Goal: Navigation & Orientation: Find specific page/section

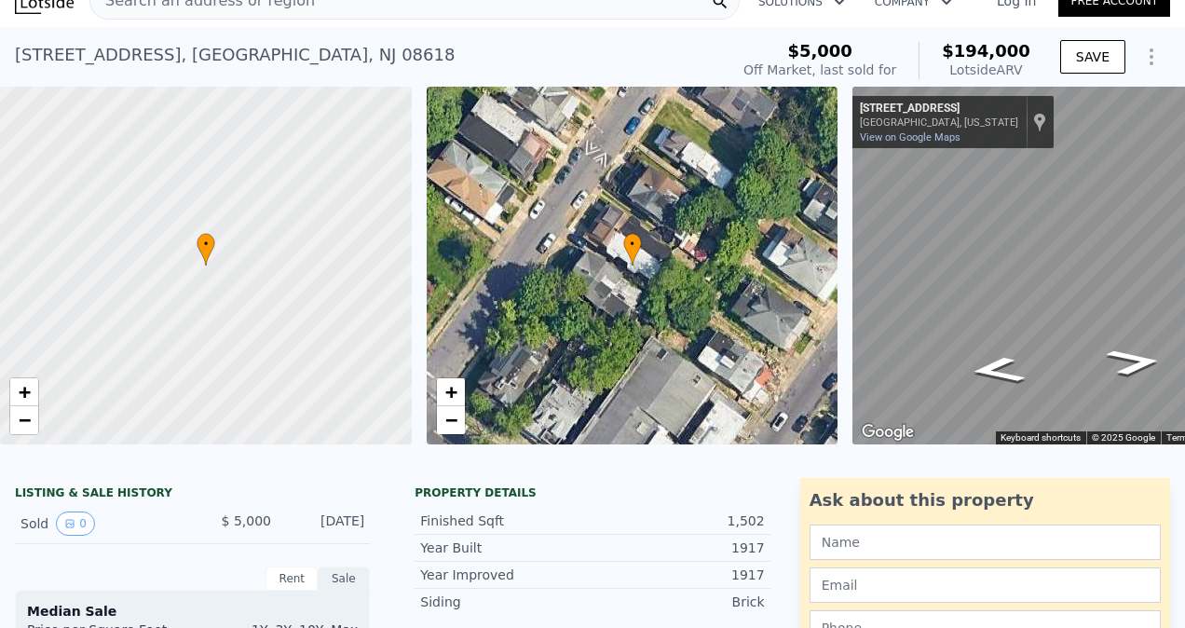
scroll to position [24, 0]
click at [1142, 366] on icon "Go Southwest, Bryn Mawr Ave" at bounding box center [1134, 363] width 103 height 40
click at [1142, 361] on icon "Go Southwest, Bryn Mawr Ave" at bounding box center [1134, 363] width 103 height 40
click at [1142, 361] on icon "Go Southwest, Bryn Mawr Ave" at bounding box center [1135, 363] width 104 height 40
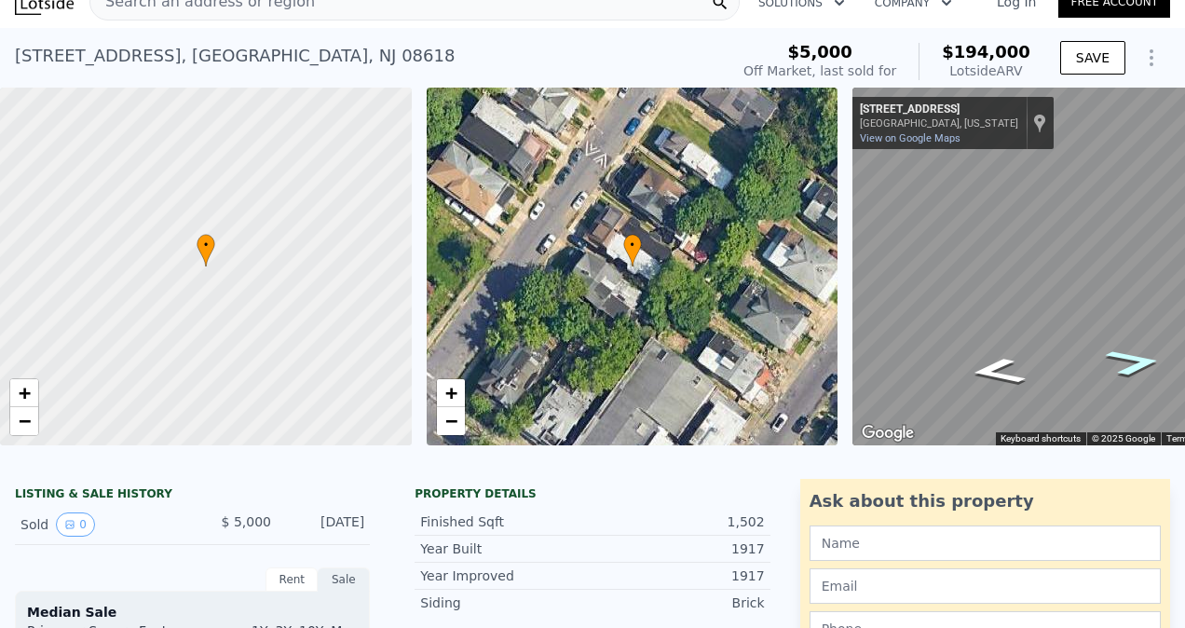
click at [1142, 361] on icon "Go Southwest, Bryn Mawr Ave" at bounding box center [1135, 362] width 106 height 40
click at [1142, 361] on icon "Go Southwest, Bryn Mawr Ave" at bounding box center [1135, 363] width 100 height 39
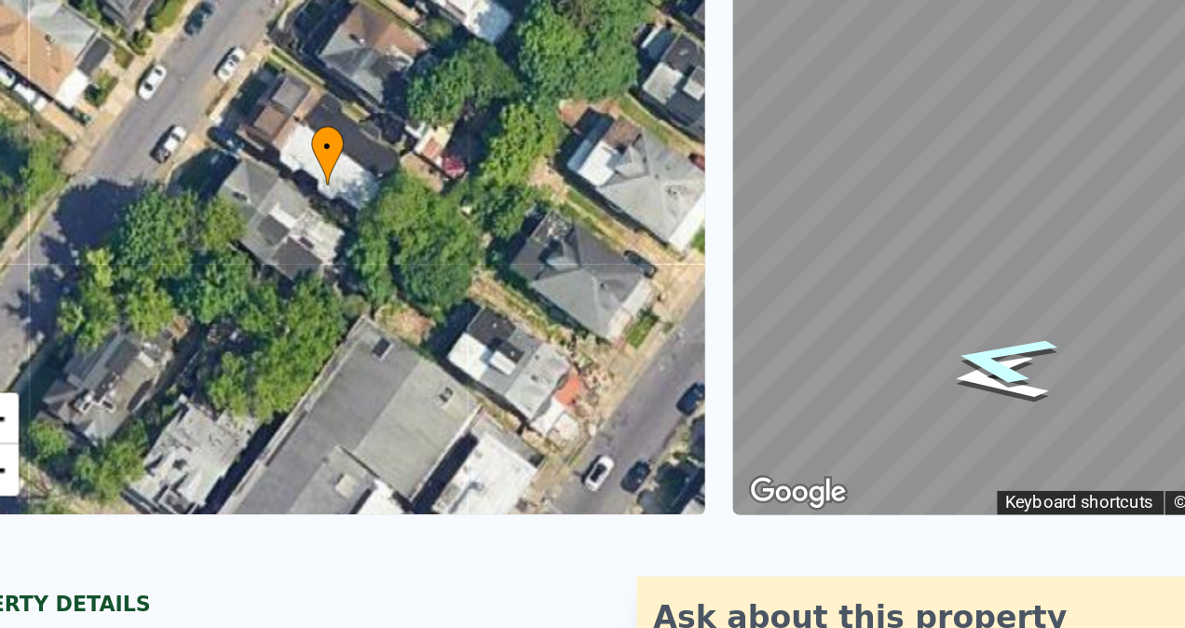
click at [983, 360] on icon "Go Northeast, Stuyvesant Ave" at bounding box center [998, 360] width 111 height 41
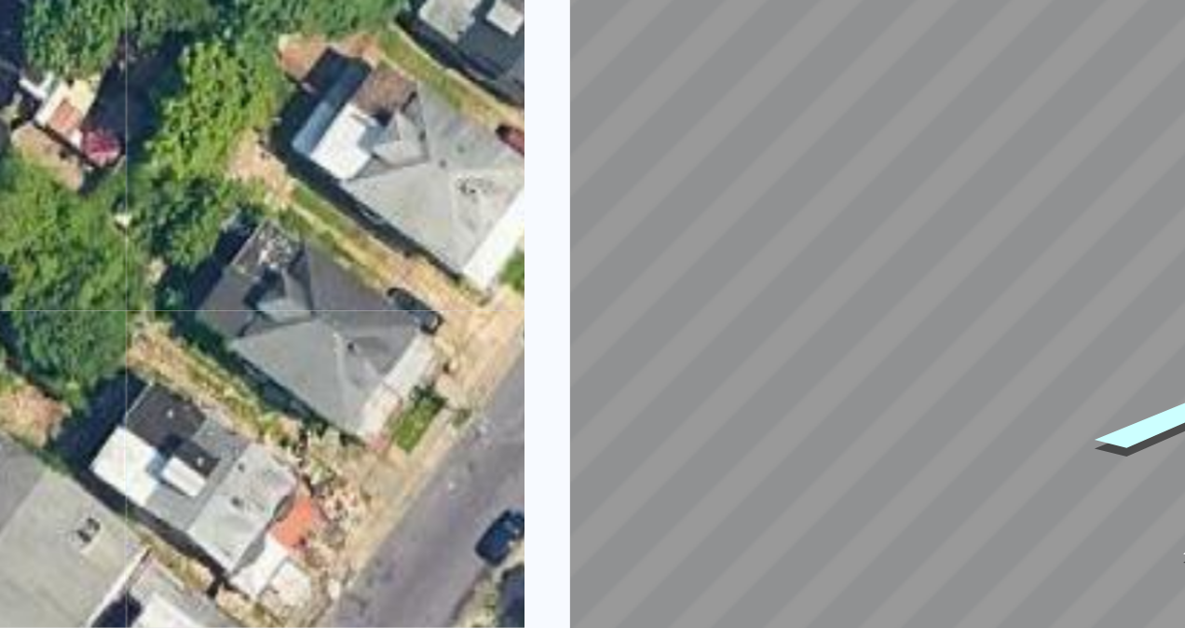
scroll to position [41, 0]
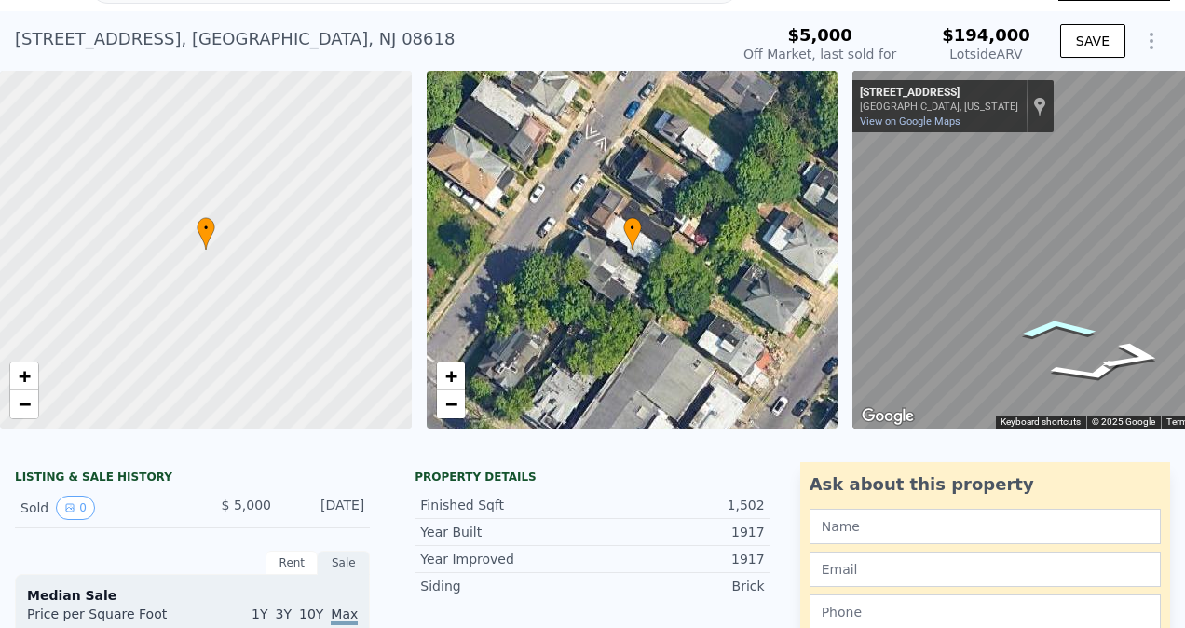
click at [1053, 326] on icon "Go Southeast, Stuyvesant Ave" at bounding box center [1057, 328] width 121 height 31
click at [1073, 377] on icon "Go Northwest, Stuyvesant Ave" at bounding box center [1074, 372] width 121 height 31
click at [1069, 370] on icon "Go Northwest, Stuyvesant Ave" at bounding box center [1091, 370] width 134 height 37
click at [1029, 329] on icon "Go East, Stuyvesant Ave" at bounding box center [1042, 329] width 134 height 37
click at [1084, 371] on icon "Go Northwest, Stuyvesant Ave" at bounding box center [1091, 370] width 134 height 37
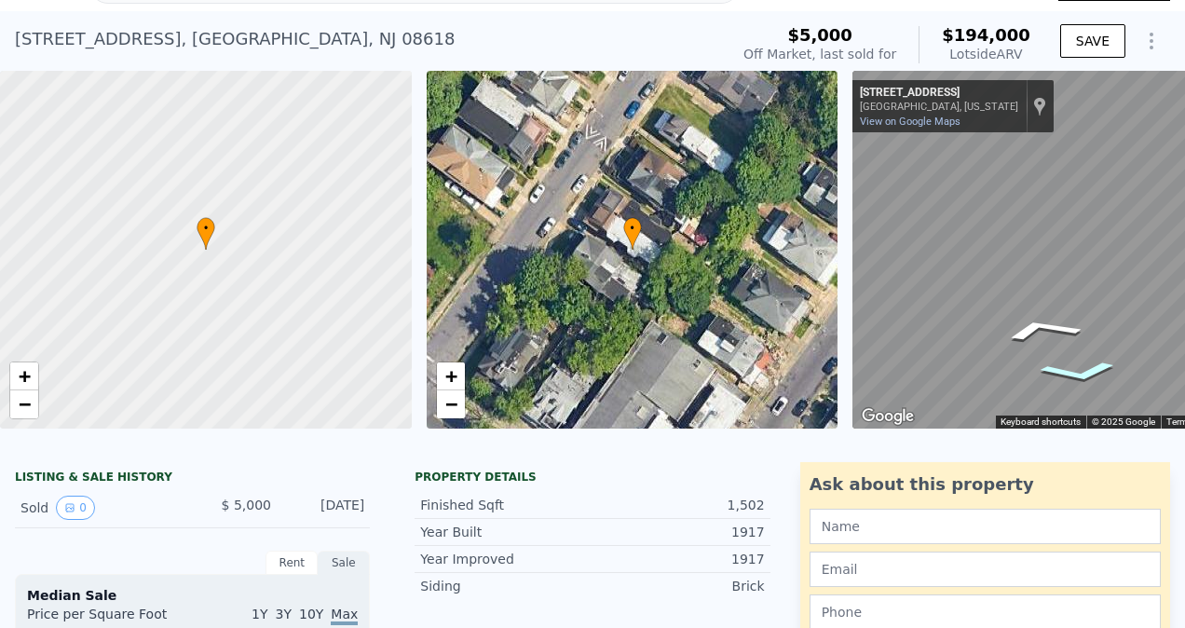
click at [1084, 371] on icon "Go Northwest, Stuyvesant Ave" at bounding box center [1079, 371] width 126 height 33
click at [1073, 375] on icon "Go Northwest, Stuyvesant Ave" at bounding box center [1078, 372] width 125 height 33
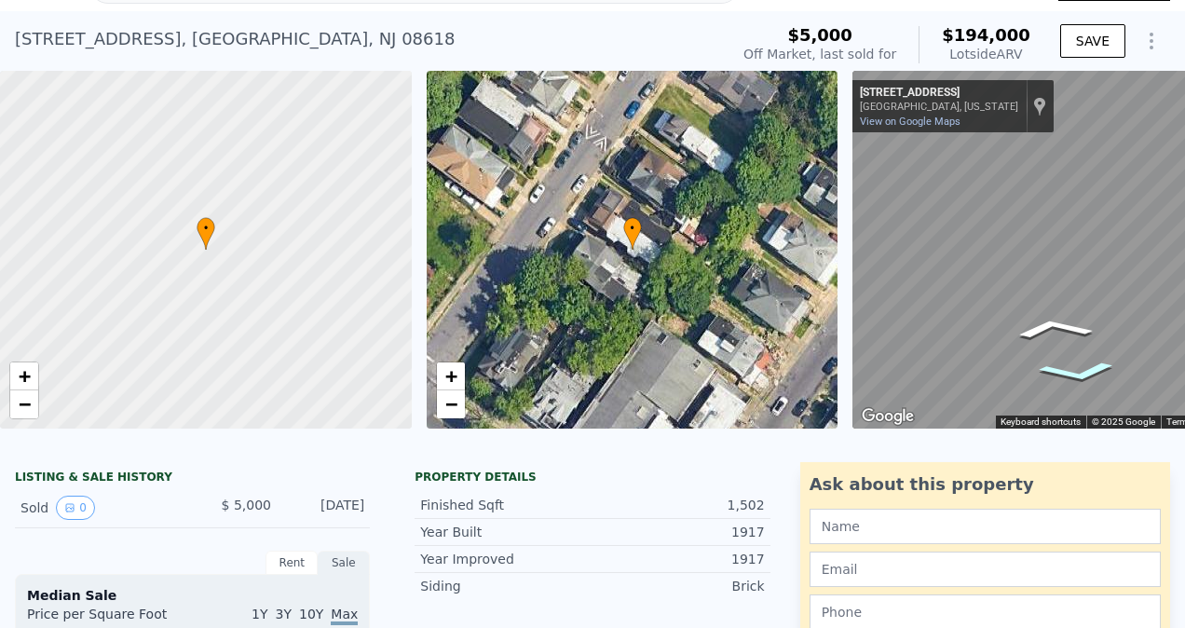
click at [1073, 375] on icon "Go Northwest, Stuyvesant Ave" at bounding box center [1078, 372] width 125 height 33
click at [1073, 375] on icon "Go Northwest, Stuyvesant Ave" at bounding box center [1079, 371] width 126 height 33
click at [1073, 375] on icon "Go Northwest, Stuyvesant Ave" at bounding box center [1074, 372] width 121 height 31
click at [1073, 375] on icon "Go Northwest, Stuyvesant Ave" at bounding box center [1085, 371] width 130 height 35
click at [1073, 375] on icon "Go Northwest, Stuyvesant Ave" at bounding box center [1076, 373] width 123 height 32
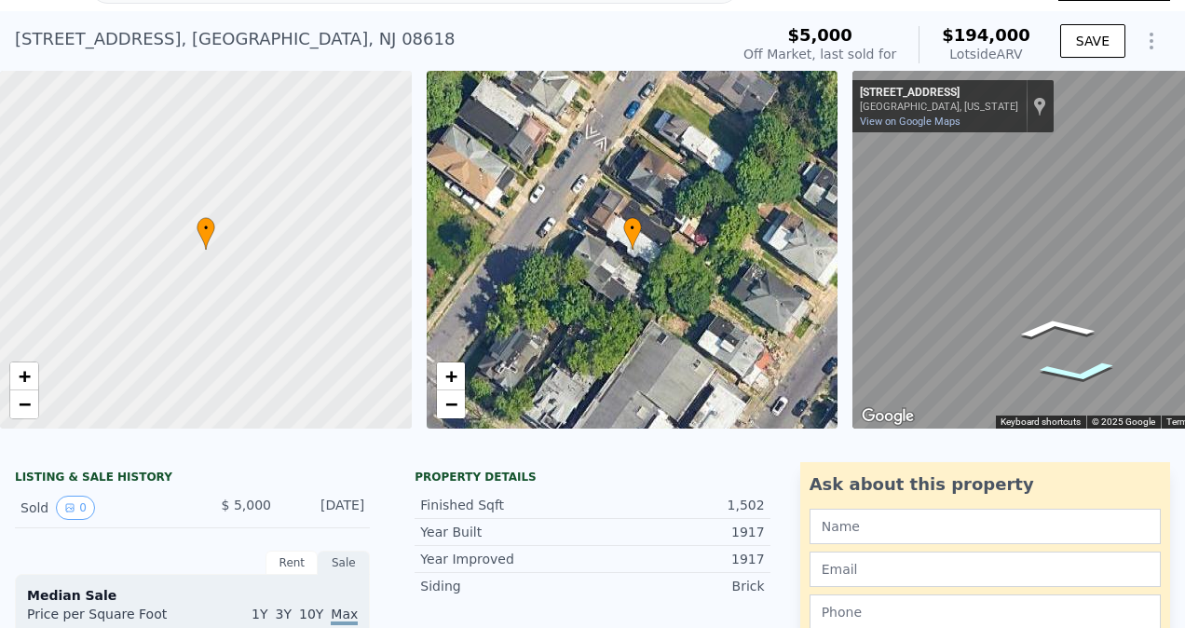
click at [1073, 375] on icon "Go Northwest, Stuyvesant Ave" at bounding box center [1079, 372] width 126 height 33
click at [1049, 322] on icon "Go Southeast, Stuyvesant Ave" at bounding box center [1053, 328] width 126 height 33
click at [1049, 322] on icon "Go Southeast, Stuyvesant Ave" at bounding box center [1056, 328] width 123 height 32
click at [1049, 322] on icon "Go East, Stuyvesant Ave" at bounding box center [1047, 328] width 130 height 35
click at [1049, 322] on icon "Go Southeast, Stuyvesant Ave" at bounding box center [1057, 328] width 121 height 31
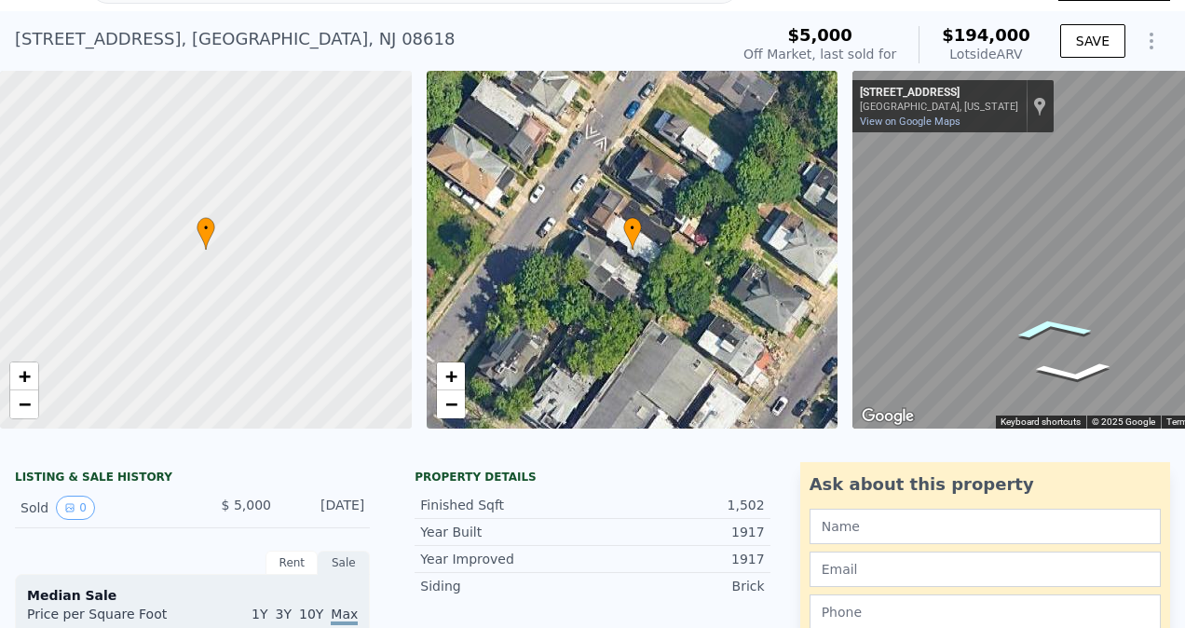
click at [1049, 322] on icon "Go Southeast, Stuyvesant Ave" at bounding box center [1052, 328] width 126 height 33
click at [1049, 322] on icon "Go Southeast, Stuyvesant Ave" at bounding box center [1053, 328] width 125 height 33
click at [1049, 322] on icon "Go Southeast, Stuyvesant Ave" at bounding box center [1052, 328] width 125 height 33
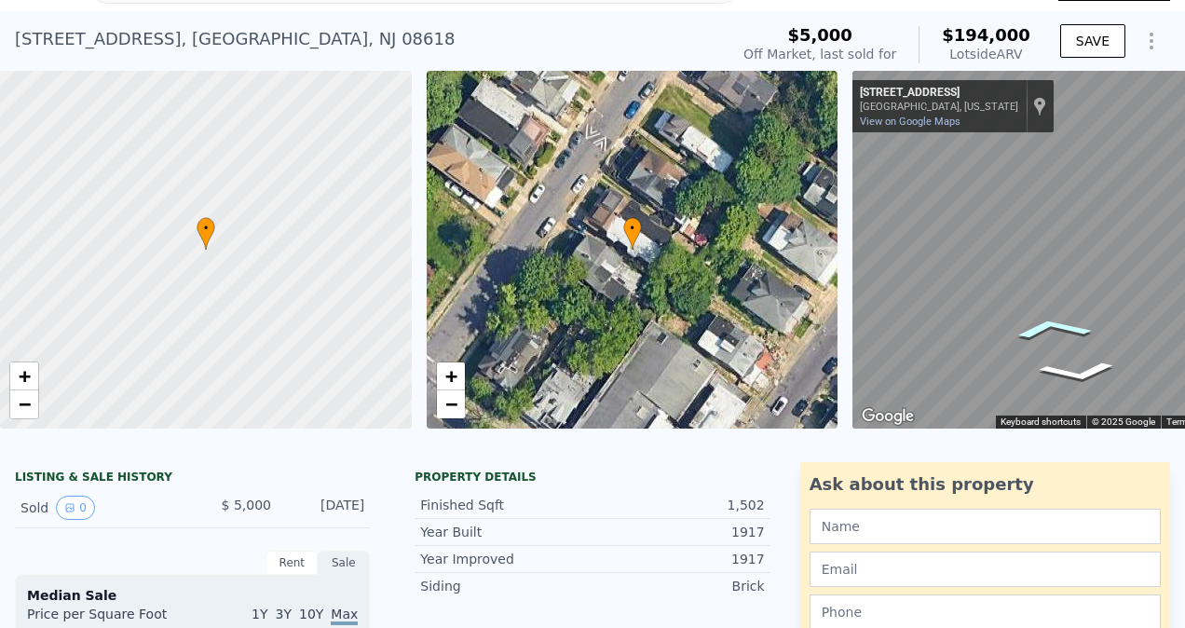
click at [1049, 320] on icon "Go Southeast, Stuyvesant Ave" at bounding box center [1052, 328] width 126 height 33
click at [1092, 375] on icon "Go Northwest, Stuyvesant Ave" at bounding box center [1074, 372] width 121 height 31
click at [1142, 354] on icon "Go Southwest, Bryn Mawr Ave" at bounding box center [1133, 355] width 111 height 41
click at [988, 345] on icon "Go Northeast, Stuyvesant Ave" at bounding box center [998, 343] width 111 height 41
click at [1138, 354] on icon "Go Southwest, Bryn Mawr Ave" at bounding box center [1133, 355] width 111 height 41
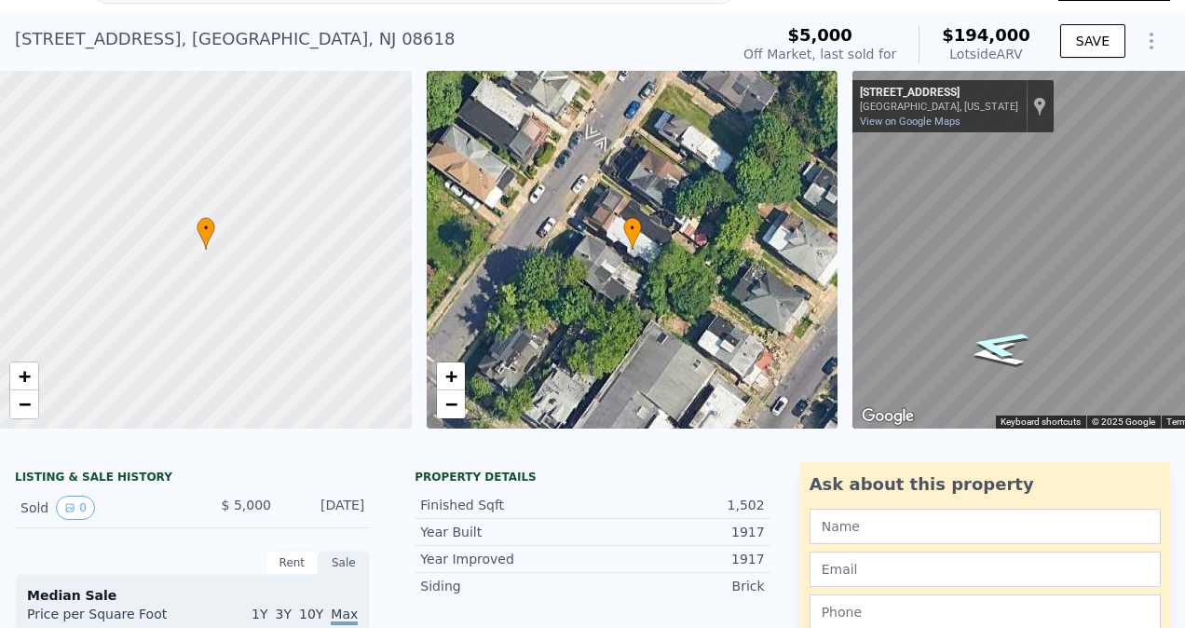
click at [989, 341] on icon "Go Northeast, Stuyvesant Ave" at bounding box center [998, 343] width 111 height 41
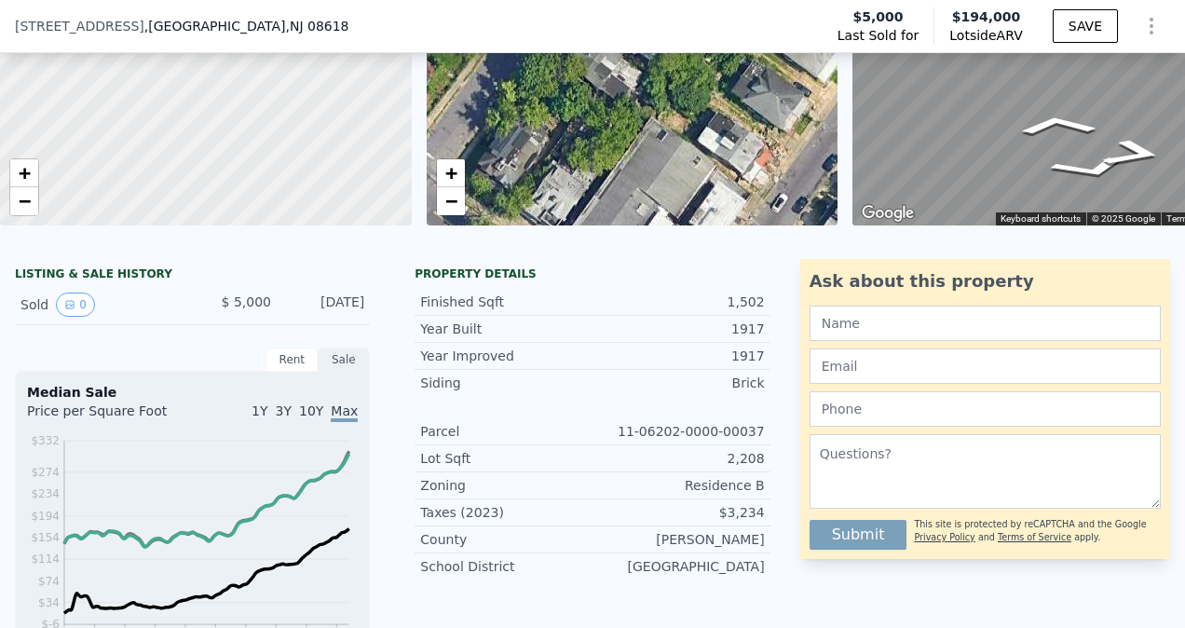
scroll to position [239, 0]
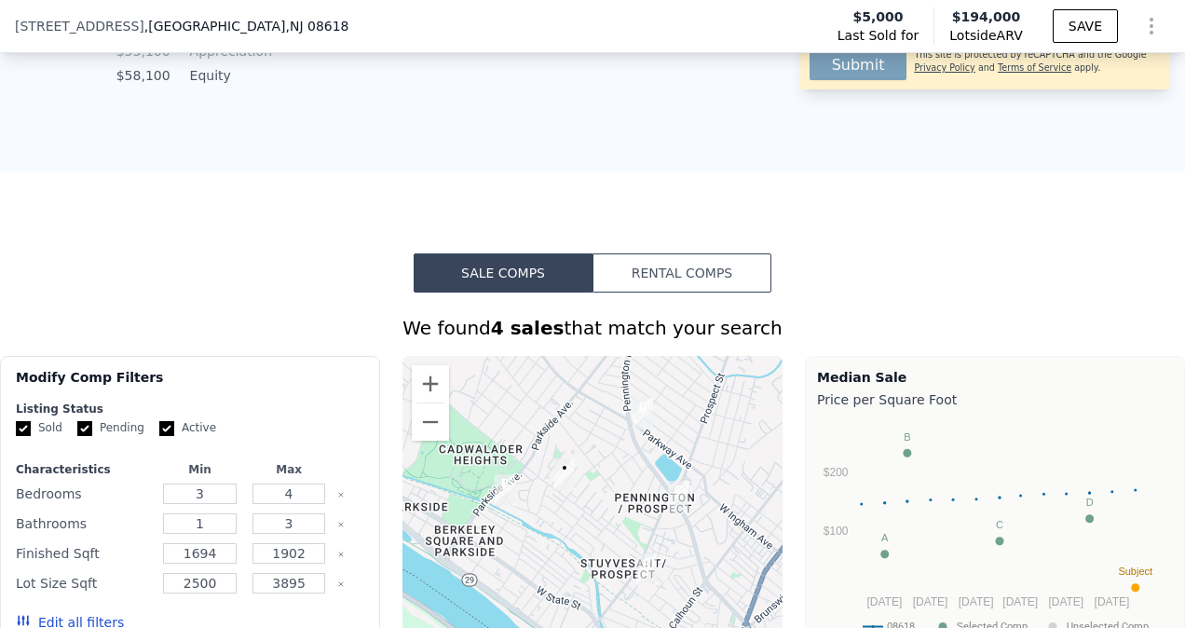
click at [667, 505] on img "491 Pennington Ave" at bounding box center [678, 496] width 35 height 47
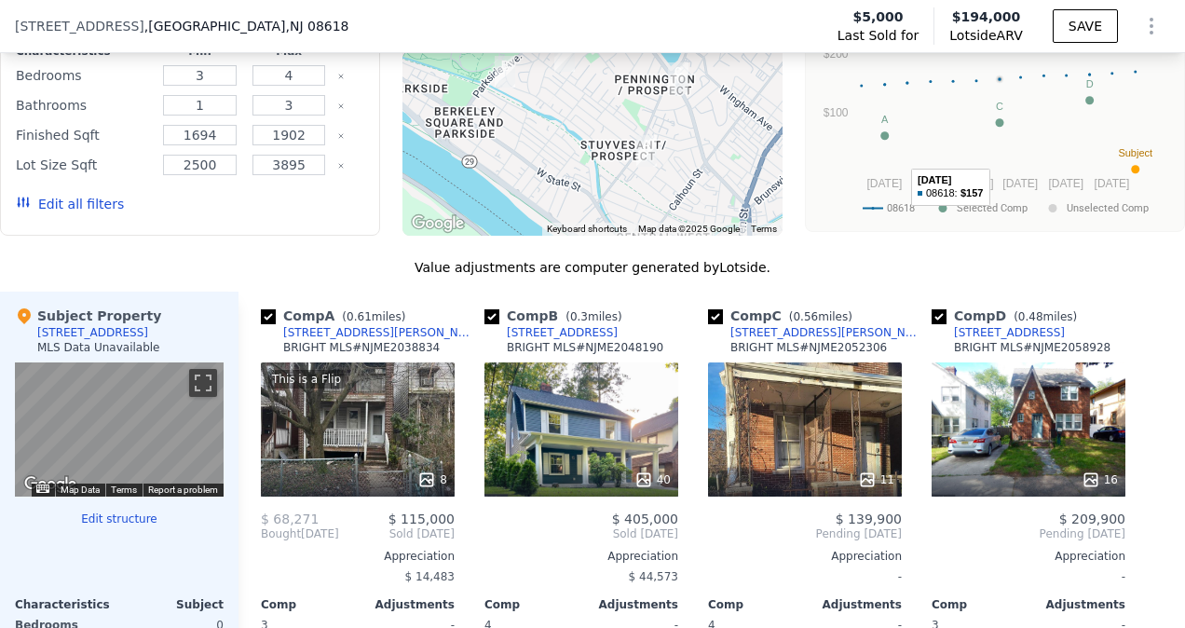
scroll to position [1682, 0]
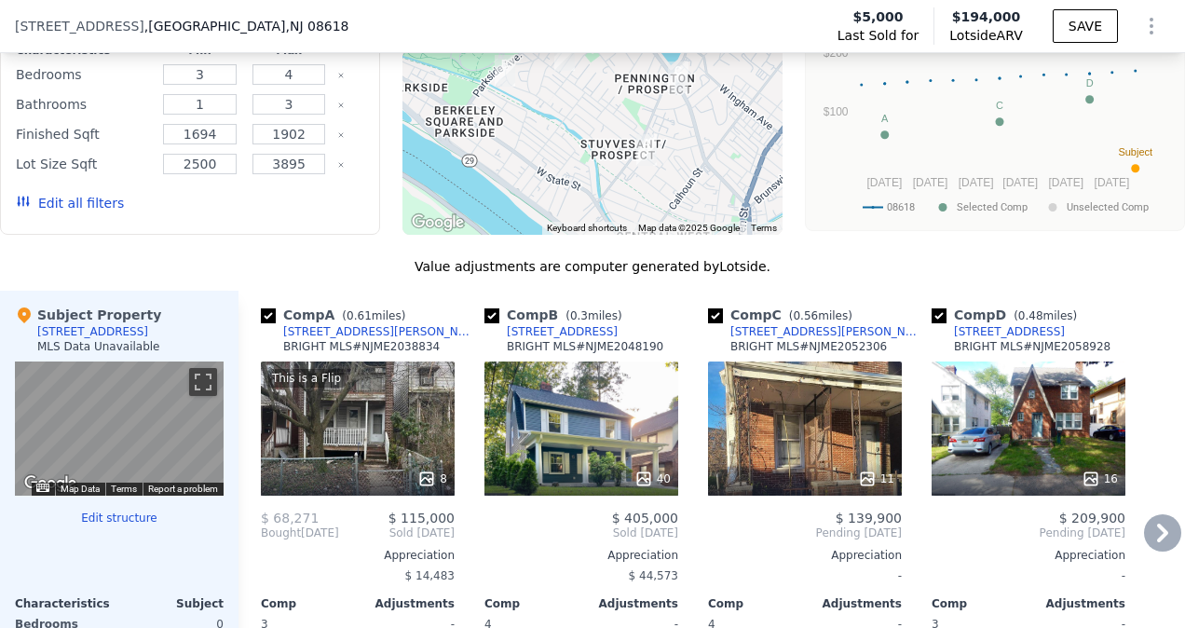
click at [1157, 542] on icon at bounding box center [1162, 533] width 11 height 19
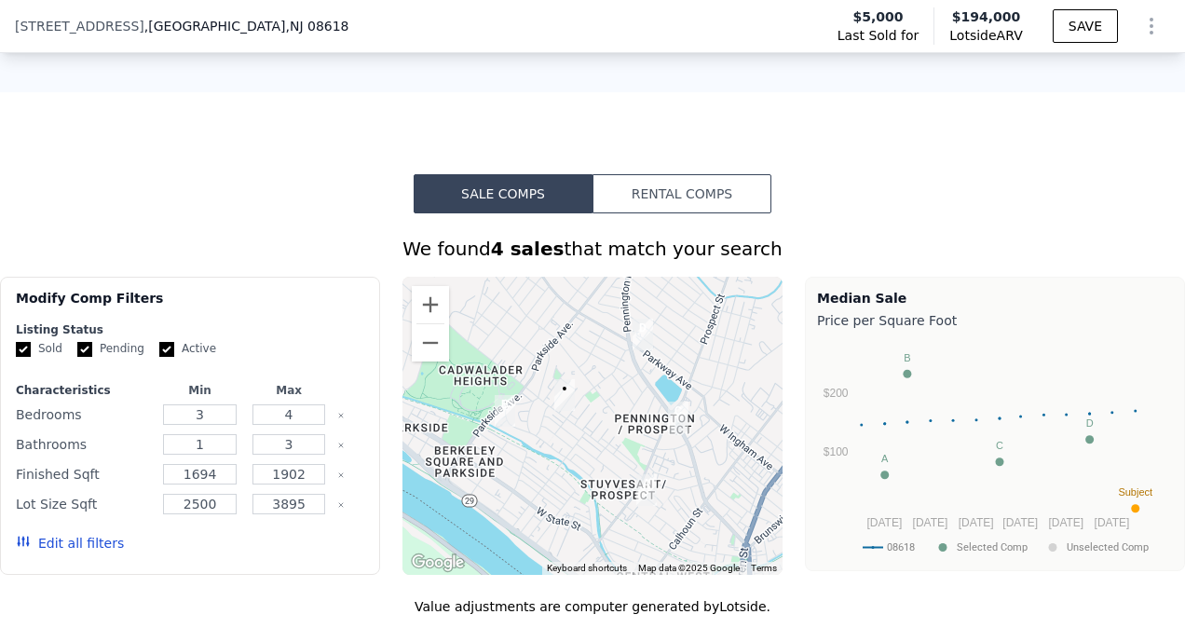
scroll to position [1345, 0]
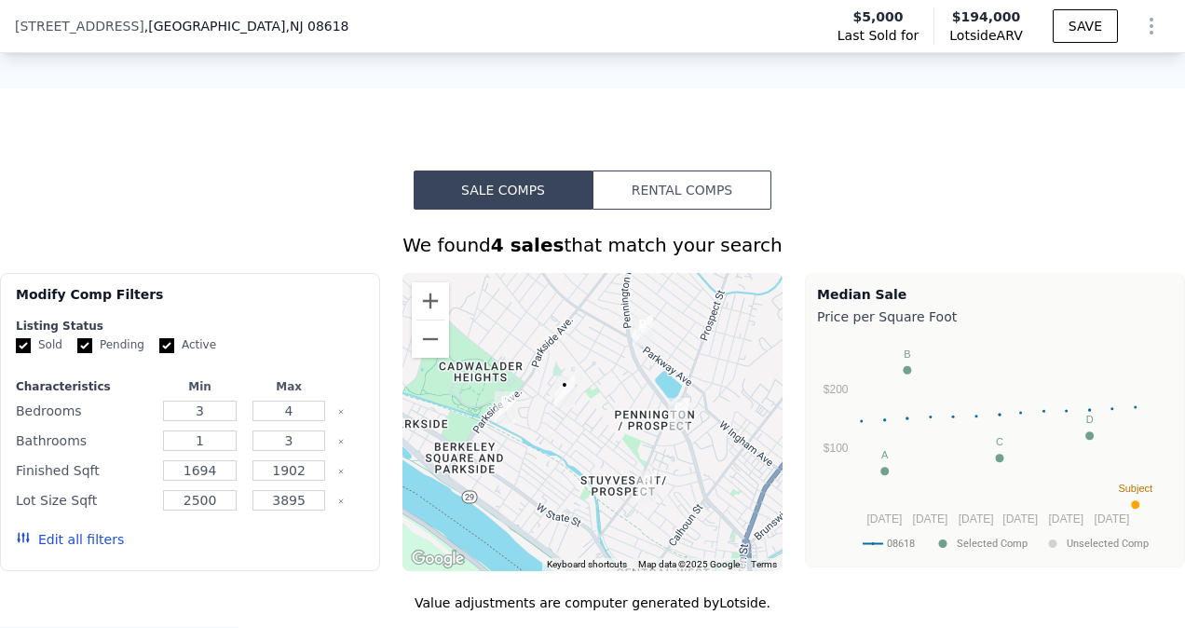
click at [726, 205] on button "Rental Comps" at bounding box center [682, 189] width 179 height 39
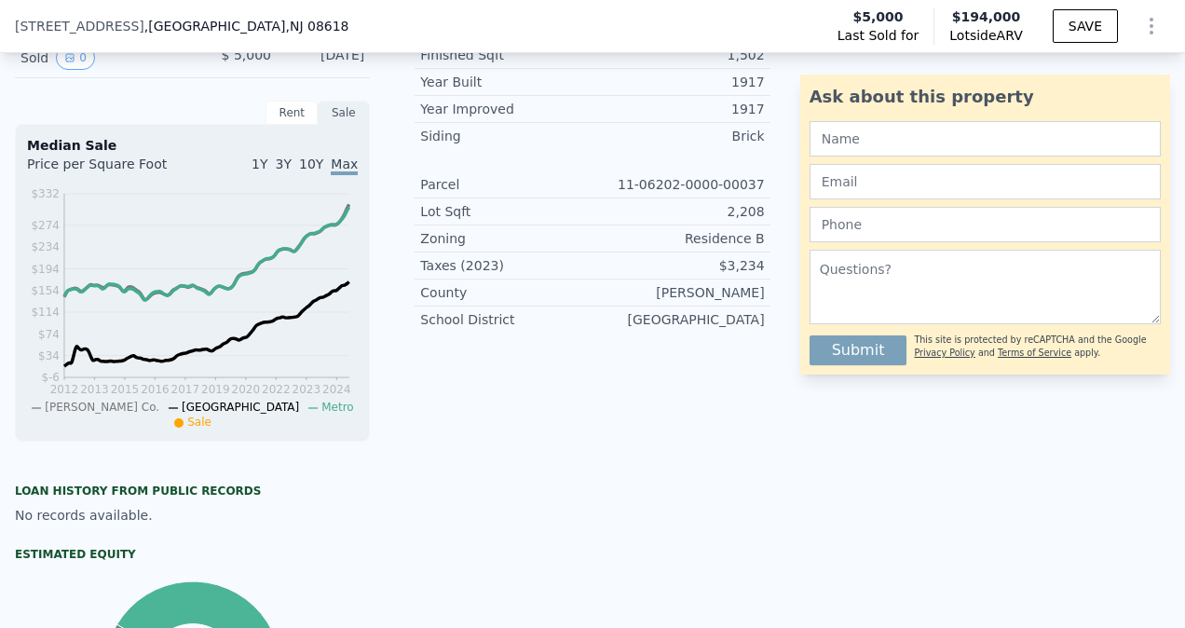
scroll to position [0, 0]
